Goal: Transaction & Acquisition: Book appointment/travel/reservation

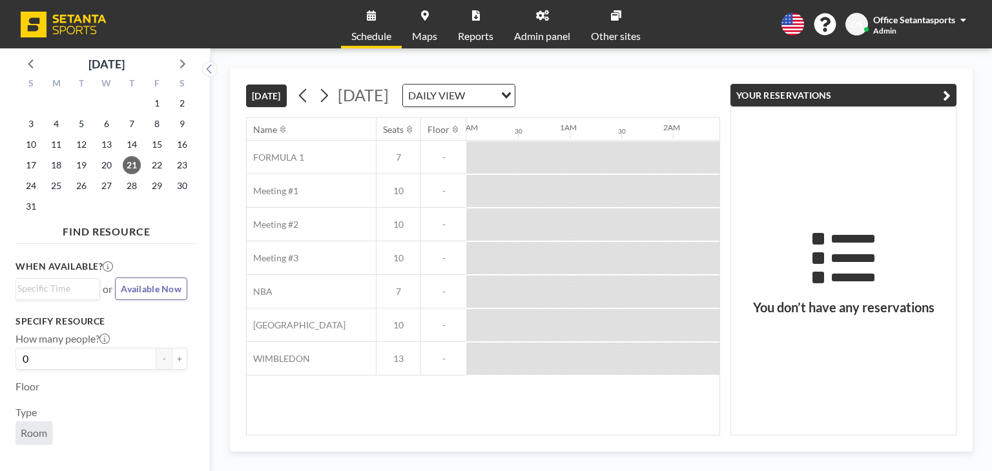
scroll to position [0, 1860]
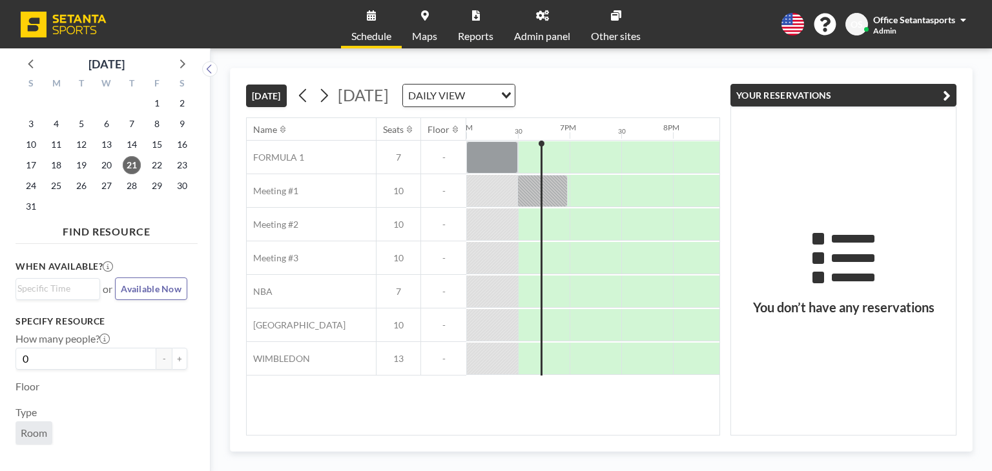
click at [951, 94] on button "YOUR RESERVATIONS" at bounding box center [843, 95] width 226 height 23
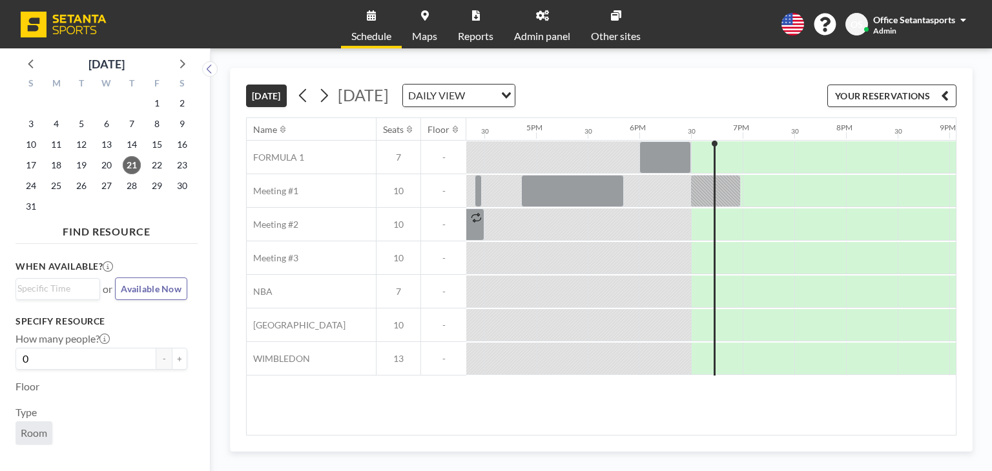
scroll to position [0, 1655]
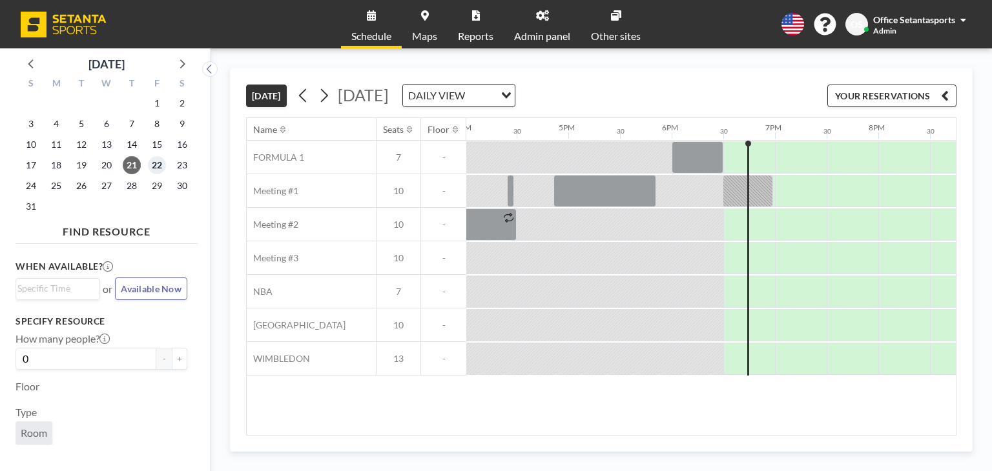
click at [154, 164] on span "22" at bounding box center [157, 165] width 18 height 18
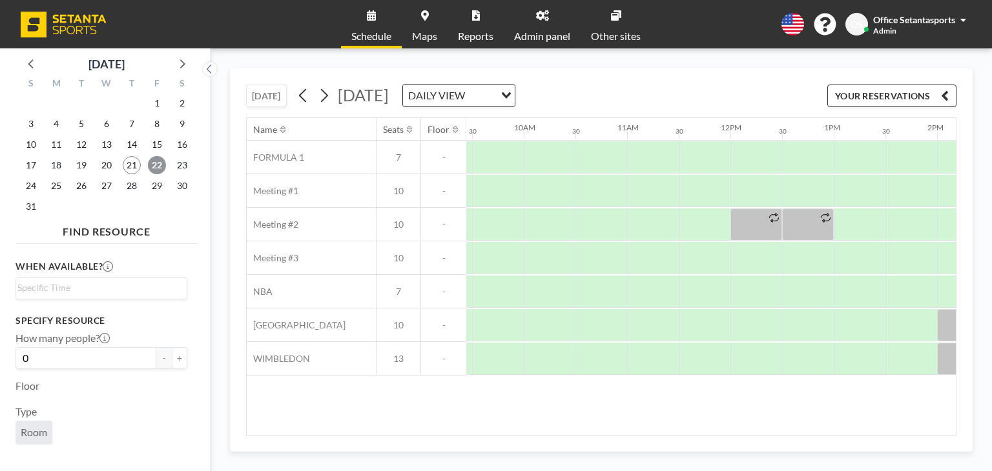
scroll to position [0, 974]
click at [535, 186] on div at bounding box center [552, 191] width 52 height 32
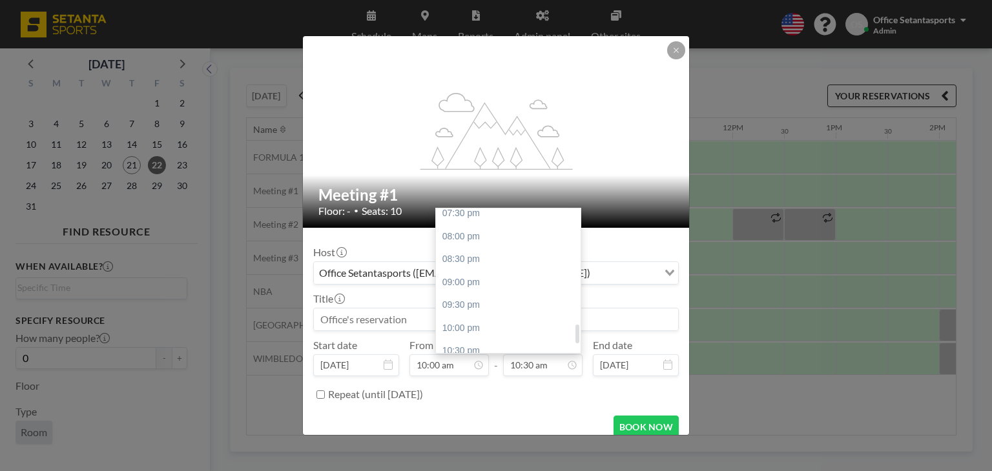
scroll to position [935, 0]
click at [449, 299] on div "10:00 pm" at bounding box center [511, 296] width 151 height 23
type input "10:00 pm"
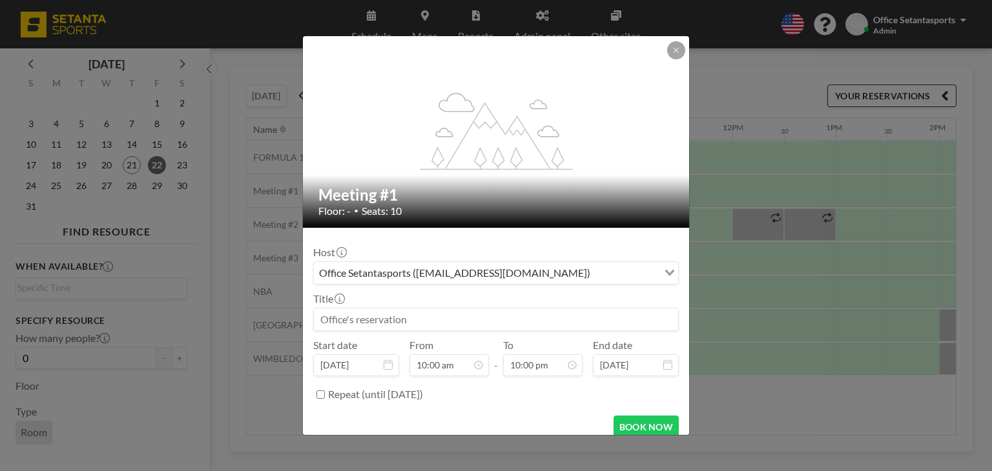
click at [406, 323] on input at bounding box center [496, 320] width 364 height 22
type input "o"
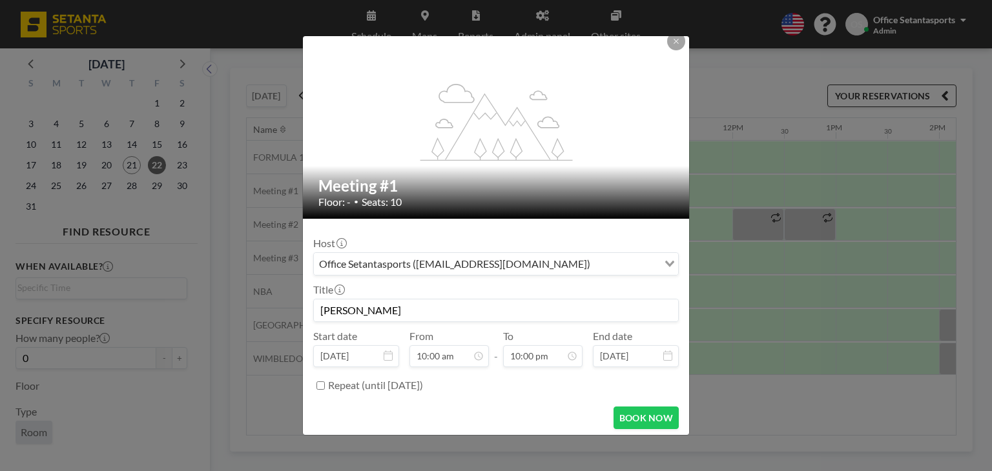
scroll to position [12, 0]
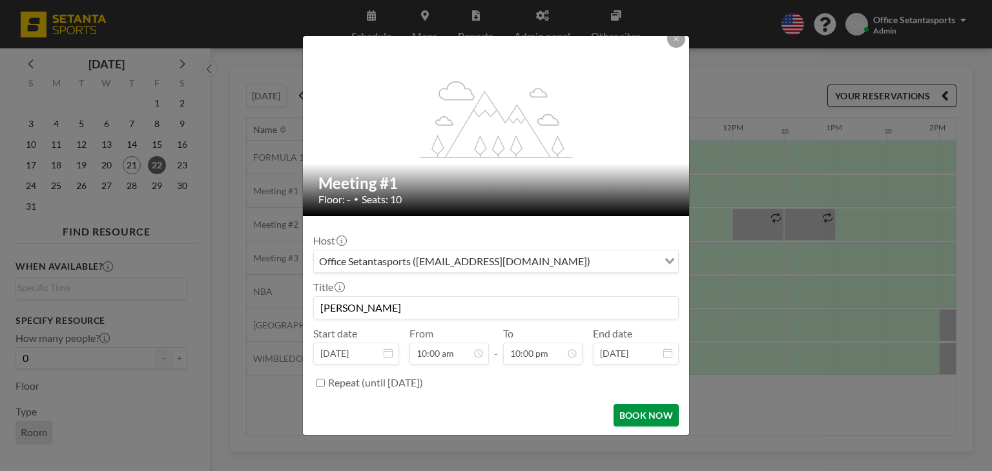
type input "[PERSON_NAME]"
click at [652, 413] on button "BOOK NOW" at bounding box center [646, 415] width 65 height 23
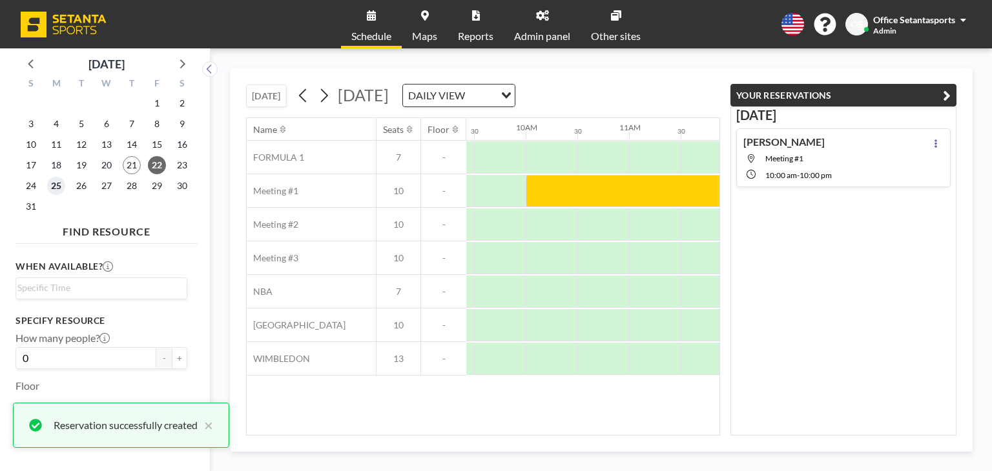
click at [53, 191] on span "25" at bounding box center [56, 186] width 18 height 18
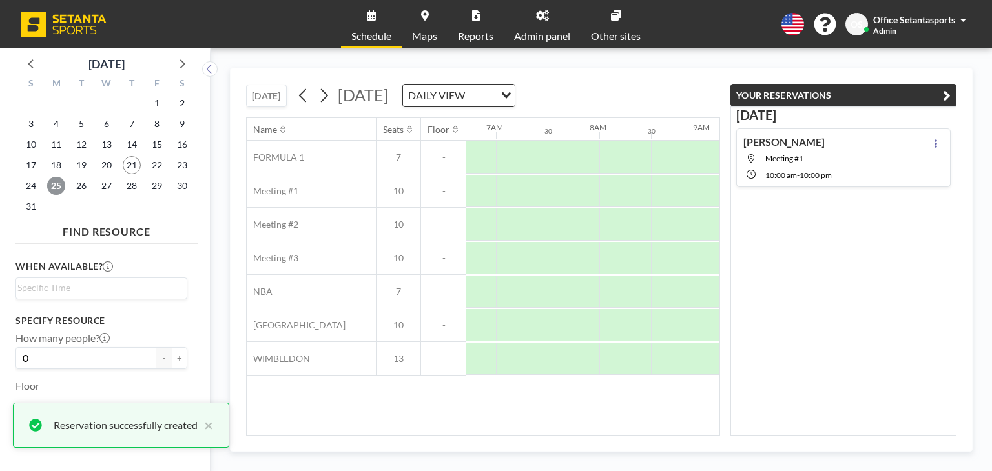
scroll to position [0, 775]
click at [951, 88] on button "YOUR RESERVATIONS" at bounding box center [843, 95] width 226 height 23
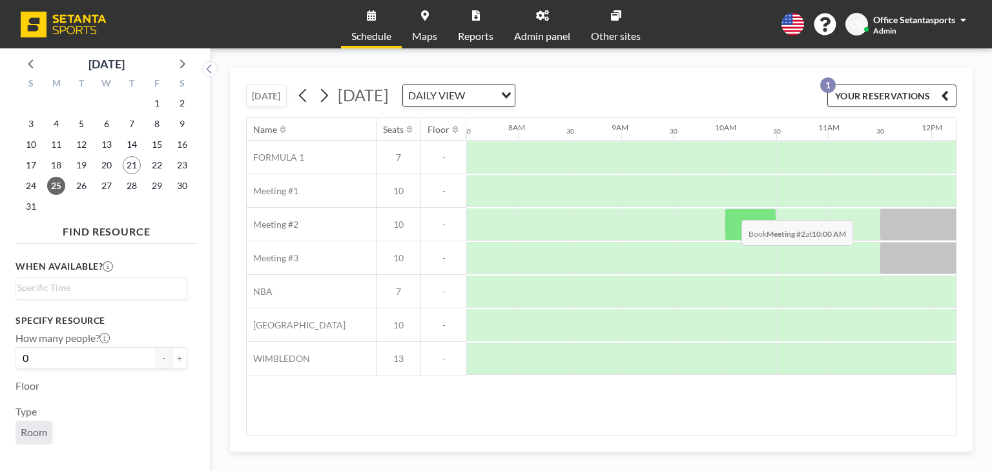
click at [731, 210] on div at bounding box center [751, 225] width 52 height 32
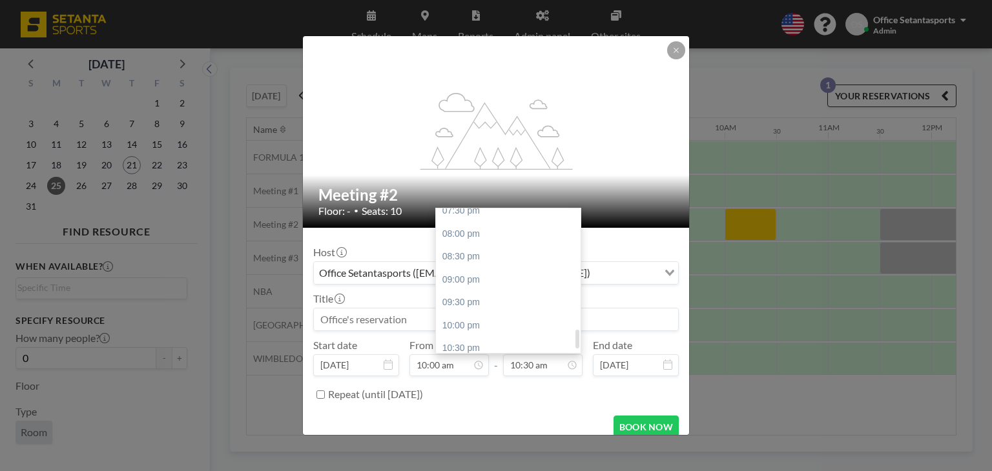
scroll to position [935, 0]
click at [450, 302] on div "10:00 pm" at bounding box center [511, 296] width 151 height 23
type input "10:00 pm"
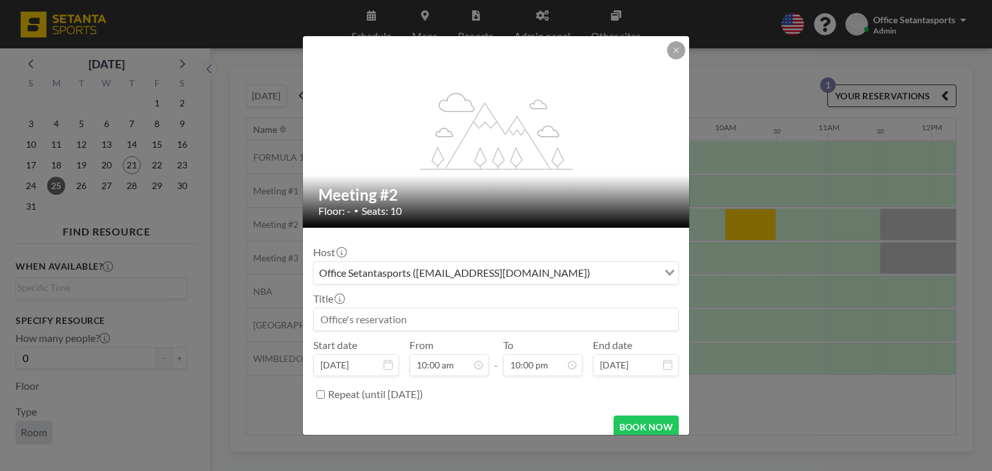
click at [392, 316] on input at bounding box center [496, 320] width 364 height 22
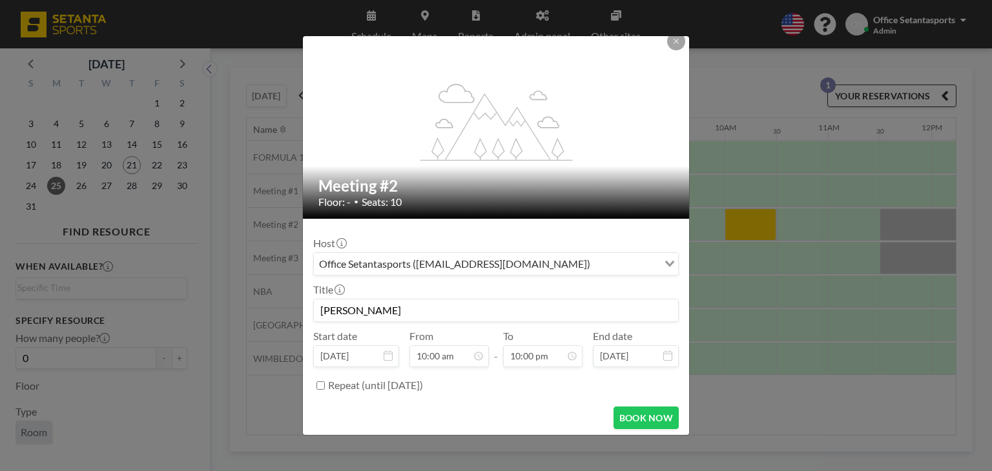
scroll to position [12, 0]
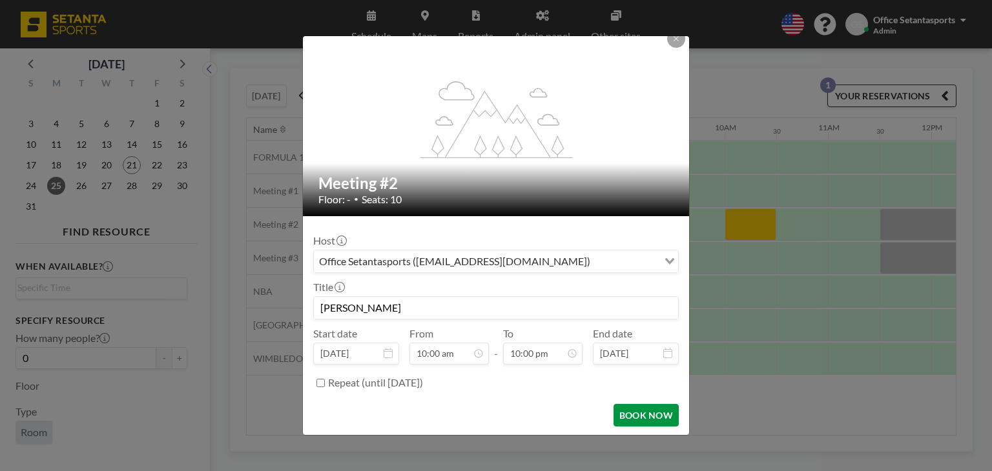
type input "[PERSON_NAME]"
click at [633, 411] on button "BOOK NOW" at bounding box center [646, 415] width 65 height 23
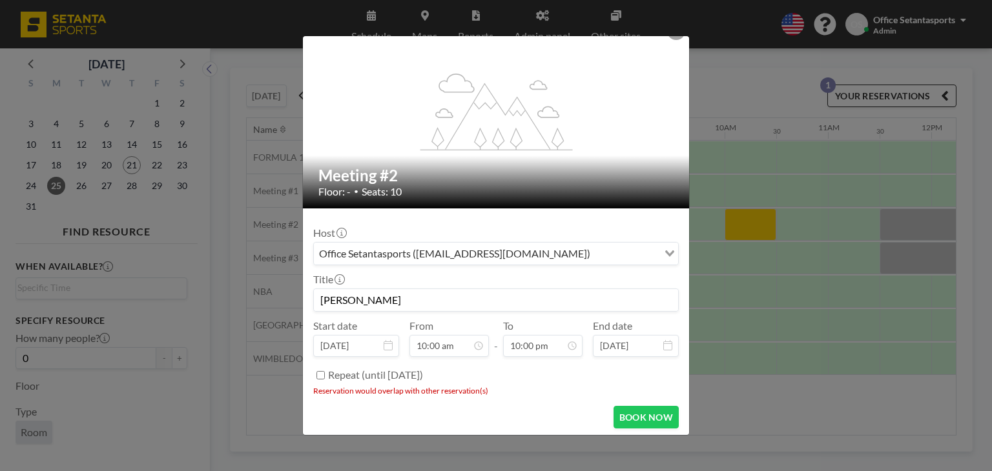
scroll to position [21, 0]
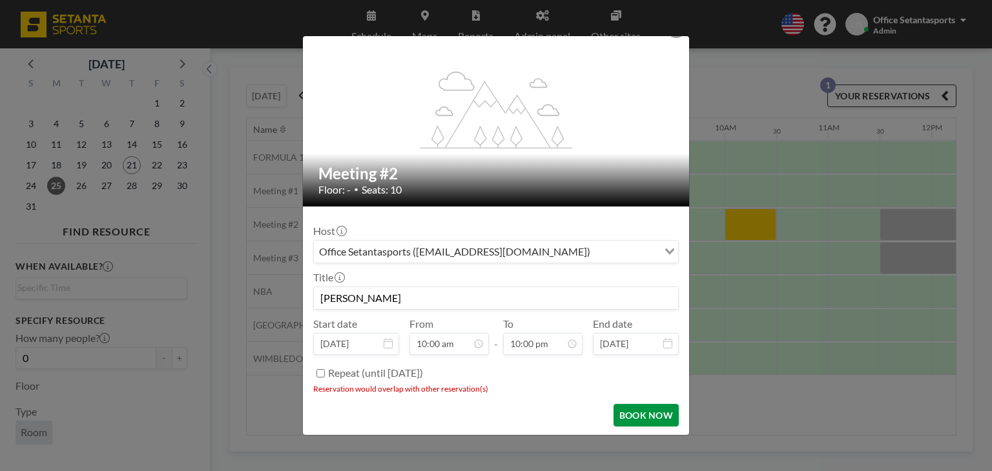
click at [636, 405] on button "BOOK NOW" at bounding box center [646, 415] width 65 height 23
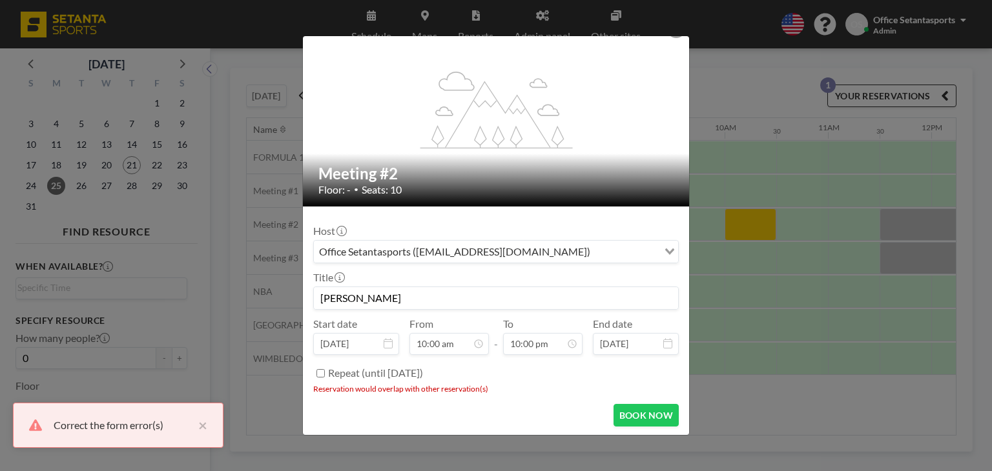
scroll to position [0, 0]
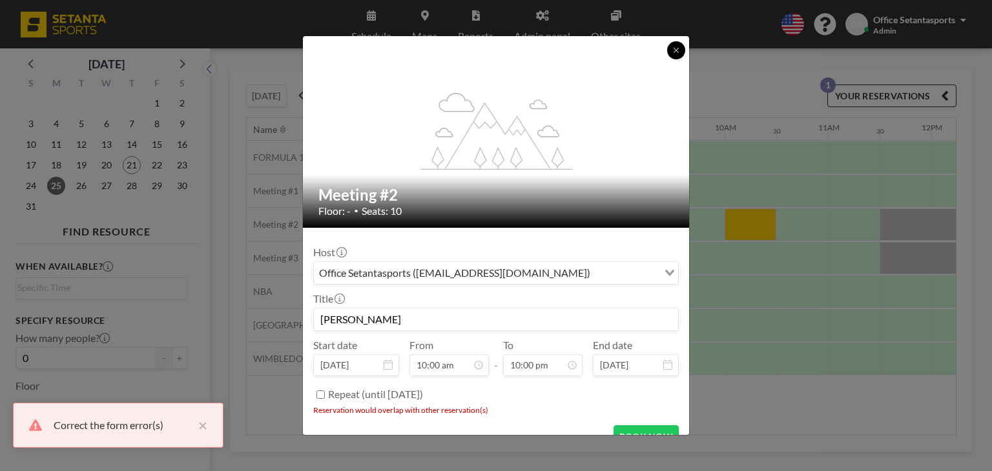
click at [674, 52] on icon at bounding box center [676, 51] width 8 height 8
